Goal: Information Seeking & Learning: Learn about a topic

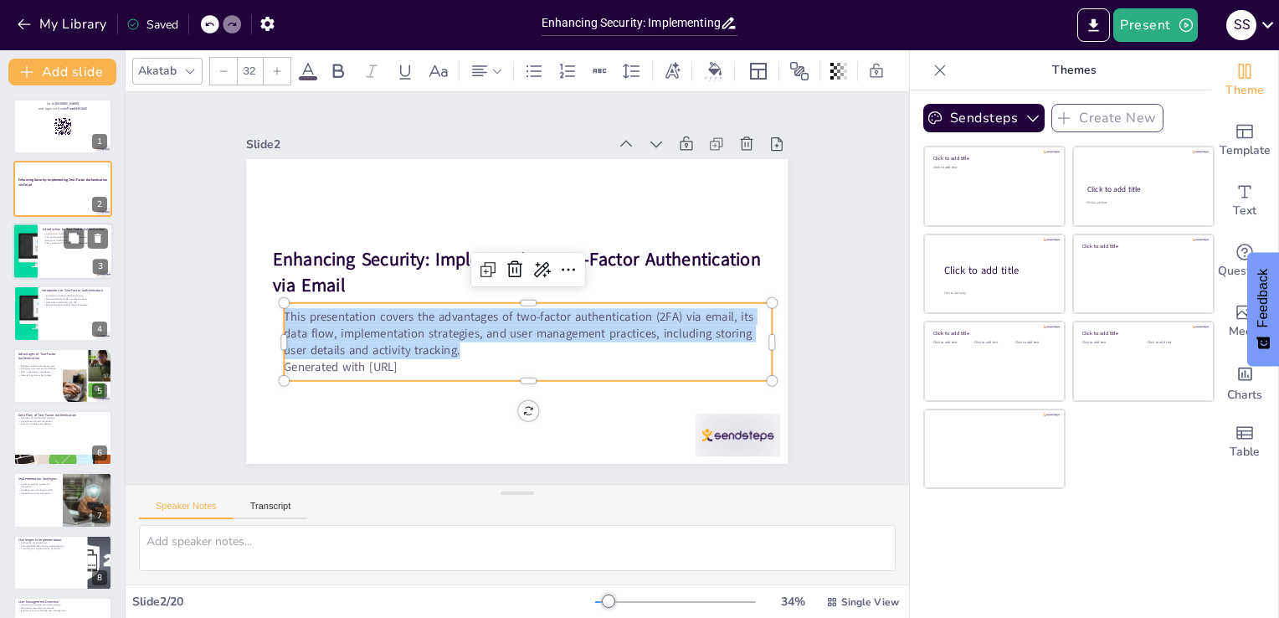
click at [59, 257] on div at bounding box center [63, 251] width 100 height 57
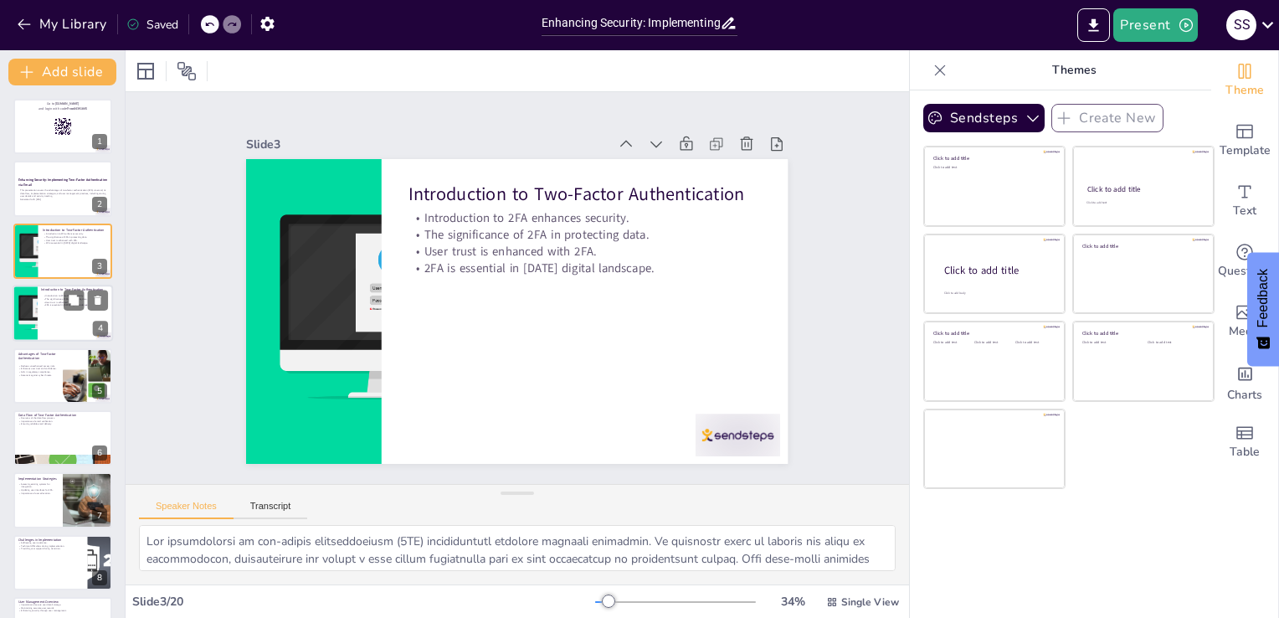
click at [48, 315] on div at bounding box center [63, 313] width 100 height 57
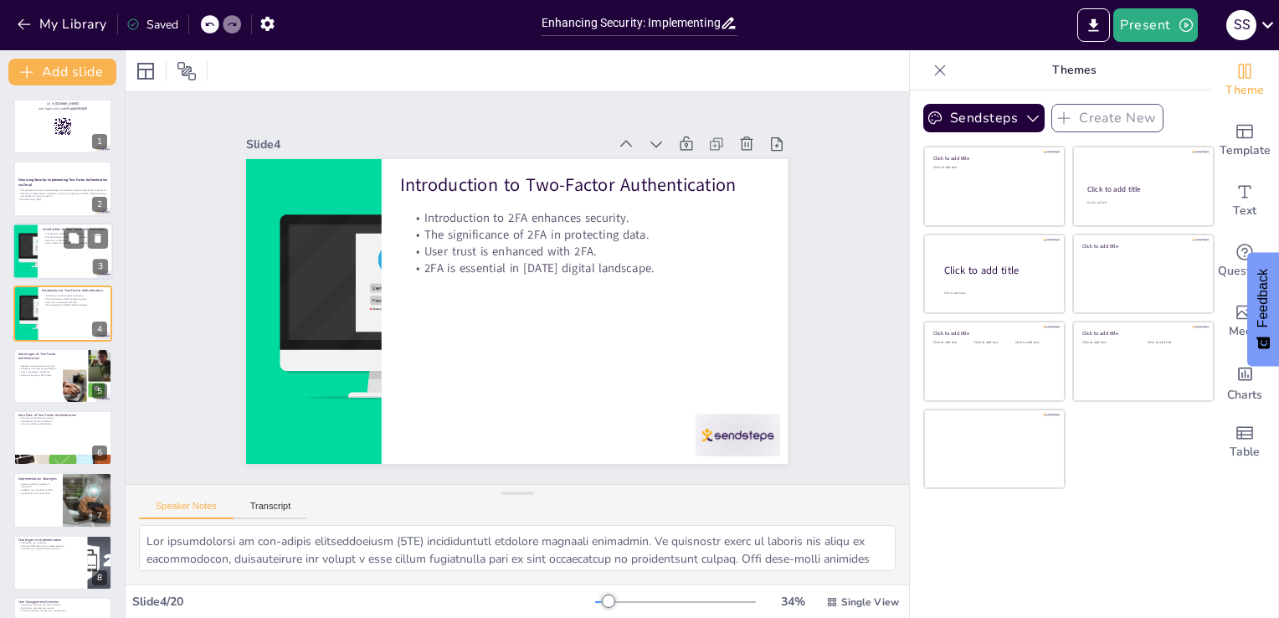
click at [61, 248] on div at bounding box center [63, 251] width 100 height 57
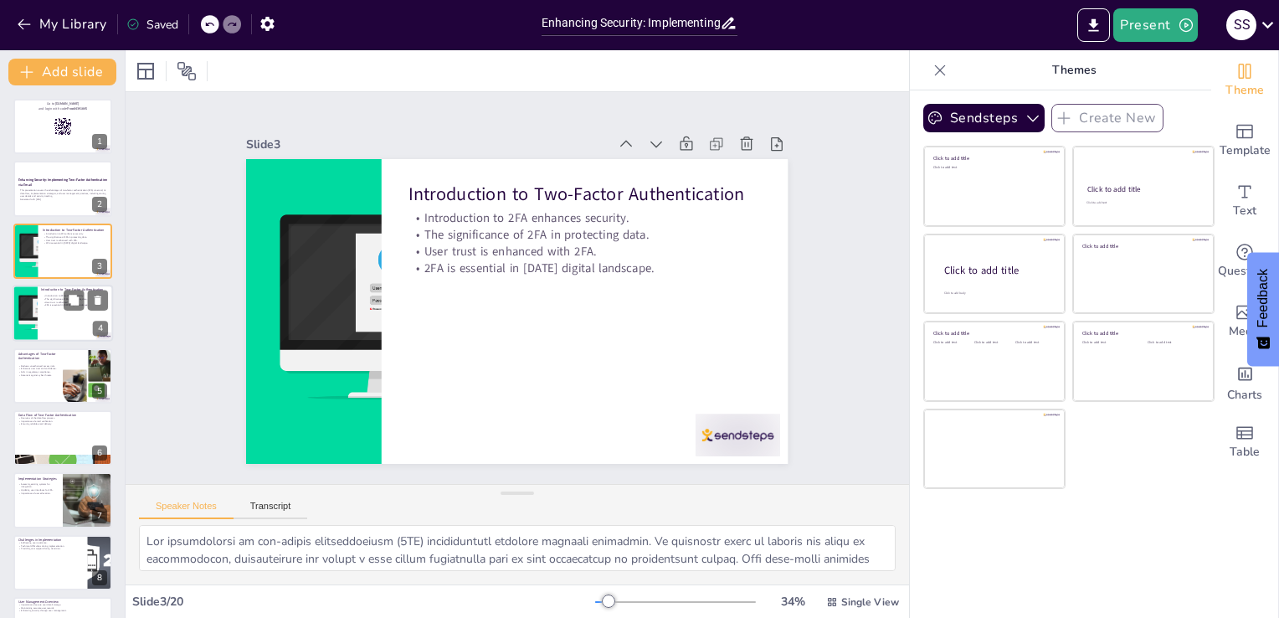
click at [61, 304] on p "2FA is essential in [DATE] digital landscape." at bounding box center [75, 305] width 65 height 3
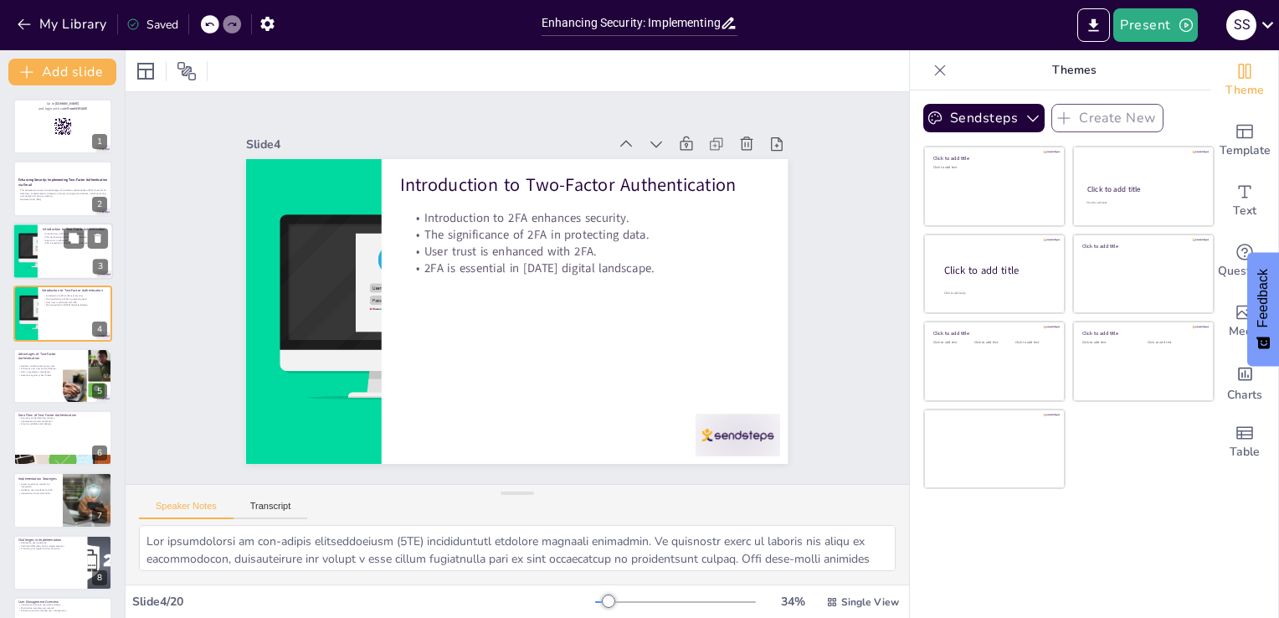
click at [57, 243] on p "2FA is essential in [DATE] digital landscape." at bounding box center [75, 242] width 65 height 3
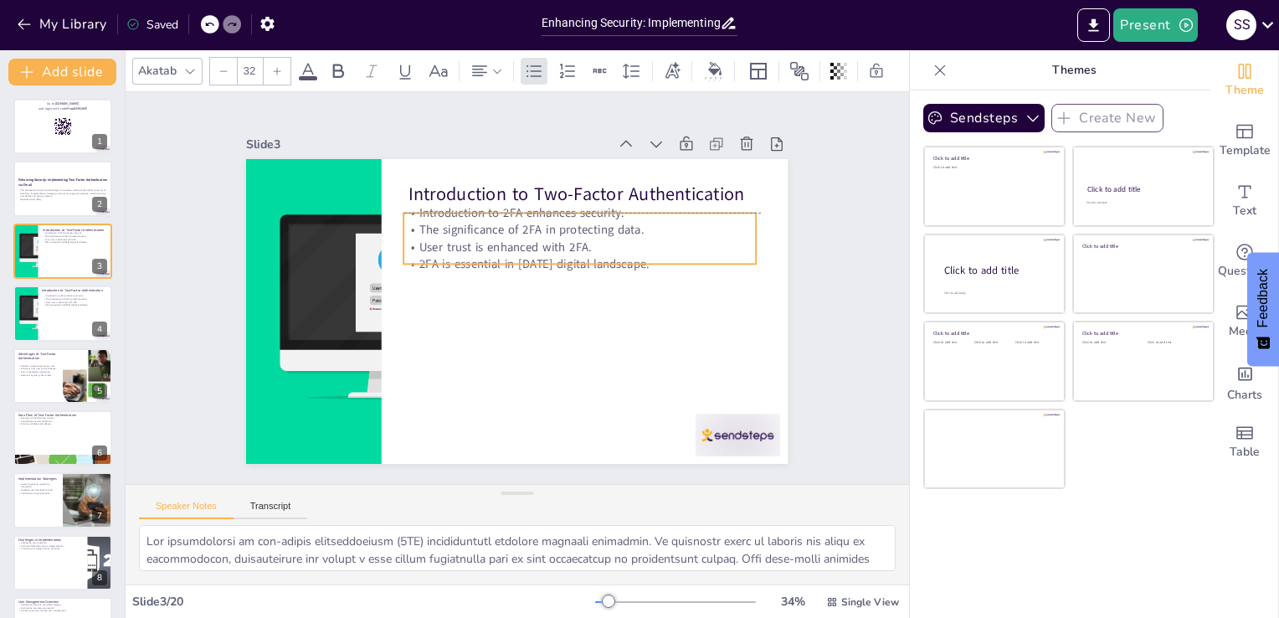
click at [653, 255] on p "2FA is essential in [DATE] digital landscape." at bounding box center [580, 263] width 352 height 17
click at [640, 229] on p "The significance of 2FA in protecting data." at bounding box center [580, 230] width 352 height 17
click at [589, 222] on p "The significance of 2FA in protecting data." at bounding box center [580, 230] width 352 height 17
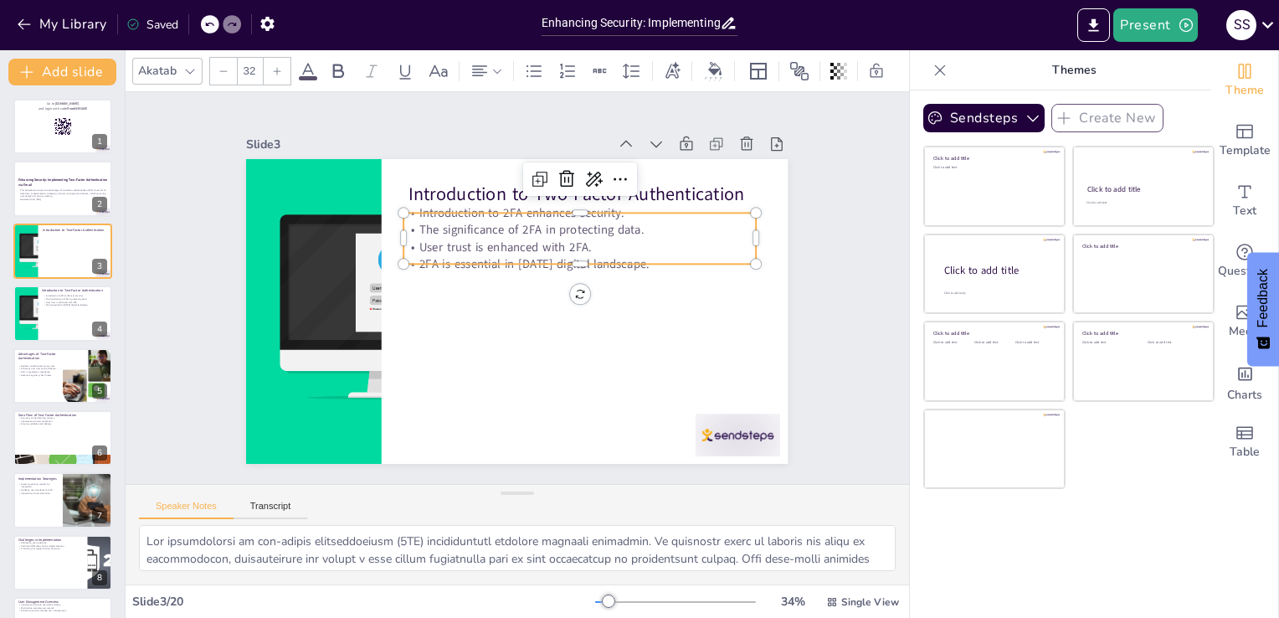
click at [618, 244] on p "User trust is enhanced with 2FA." at bounding box center [580, 247] width 352 height 17
drag, startPoint x: 640, startPoint y: 253, endPoint x: 402, endPoint y: 223, distance: 240.3
click at [404, 223] on div "Introduction to 2FA enhances security. The significance of 2FA in protecting da…" at bounding box center [580, 238] width 352 height 68
copy div "The significance of 2FA in protecting data. User trust is enhanced with 2FA. 2F…"
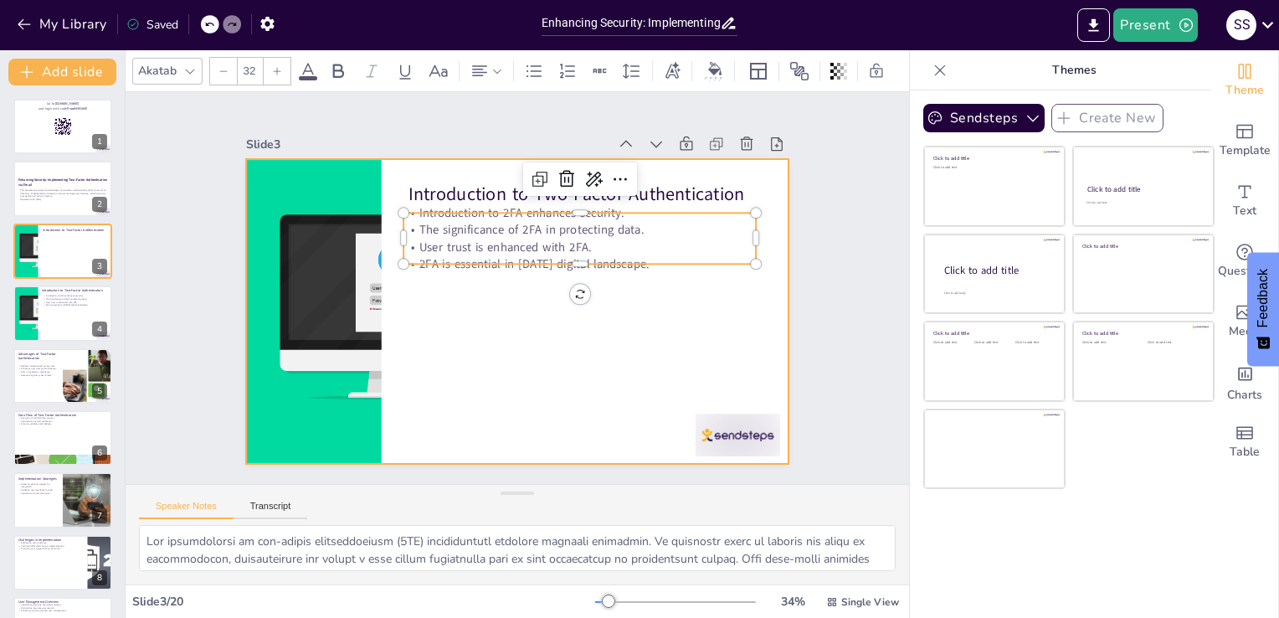
checkbox input "true"
